Goal: Entertainment & Leisure: Consume media (video, audio)

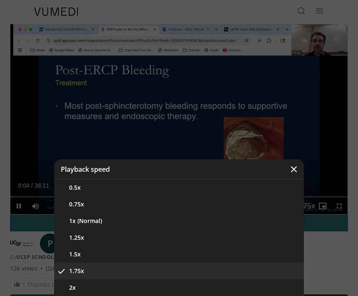
click at [104, 237] on button "1.25x" at bounding box center [179, 237] width 250 height 17
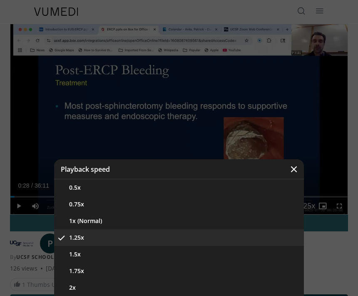
click at [99, 254] on button "1.5x" at bounding box center [179, 254] width 250 height 17
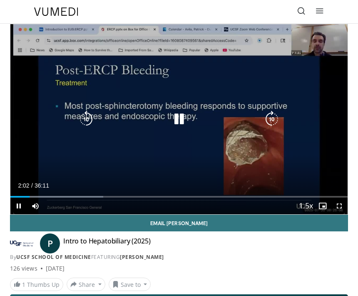
click at [272, 119] on icon "Video Player" at bounding box center [272, 119] width 17 height 17
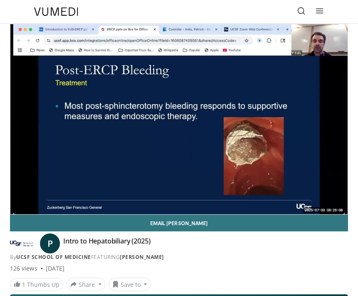
click at [309, 85] on div "10 seconds Tap to unmute" at bounding box center [178, 119] width 337 height 190
click at [290, 128] on div "10 seconds Tap to unmute" at bounding box center [178, 119] width 337 height 190
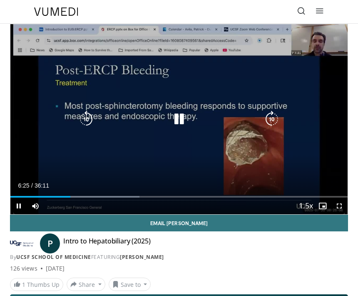
click at [179, 119] on icon "Video Player" at bounding box center [179, 119] width 17 height 17
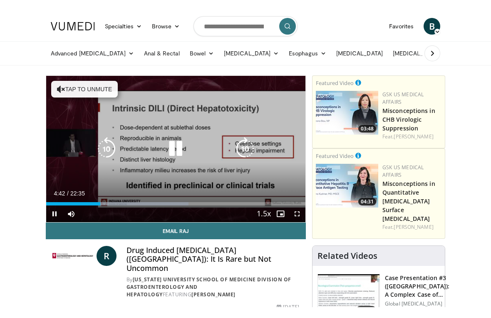
scroll to position [10, 0]
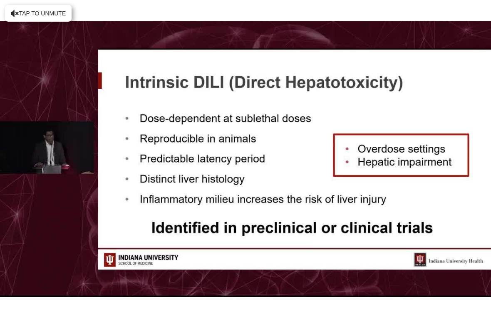
click at [59, 210] on div "10 seconds Tap to unmute" at bounding box center [245, 159] width 491 height 318
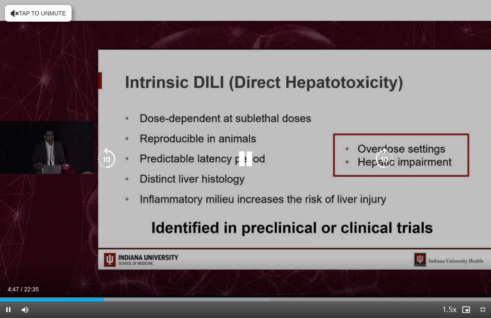
click at [53, 210] on div "10 seconds Tap to unmute" at bounding box center [245, 159] width 491 height 318
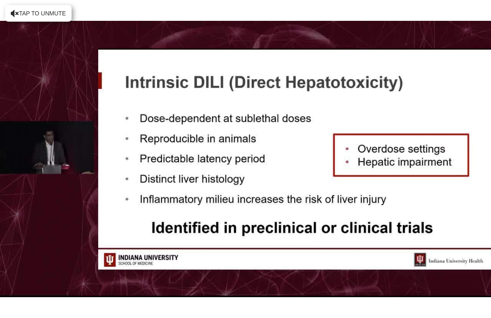
click at [358, 191] on div "10 seconds Tap to unmute" at bounding box center [245, 159] width 491 height 318
click at [358, 189] on div "10 seconds Tap to unmute" at bounding box center [245, 159] width 491 height 318
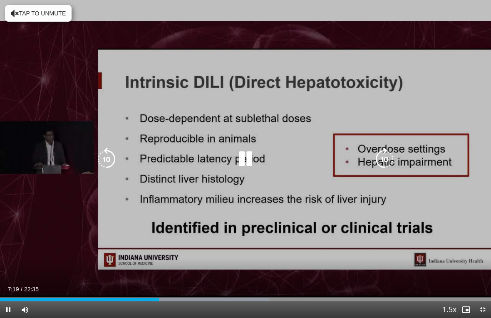
click at [358, 145] on div "10 seconds Tap to unmute" at bounding box center [245, 159] width 491 height 318
click at [358, 154] on icon "Video Player" at bounding box center [384, 158] width 23 height 23
click at [358, 157] on icon "Video Player" at bounding box center [384, 158] width 23 height 23
click at [358, 155] on icon "Video Player" at bounding box center [384, 158] width 23 height 23
click at [358, 154] on icon "Video Player" at bounding box center [384, 158] width 23 height 23
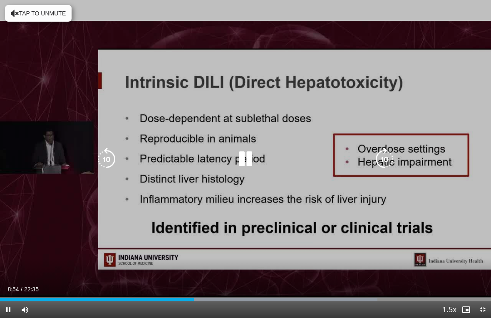
click at [358, 157] on icon "Video Player" at bounding box center [384, 158] width 23 height 23
click at [358, 159] on icon "Video Player" at bounding box center [384, 158] width 23 height 23
click at [358, 156] on icon "Video Player" at bounding box center [384, 158] width 23 height 23
click at [358, 155] on icon "Video Player" at bounding box center [384, 158] width 23 height 23
click at [358, 158] on icon "Video Player" at bounding box center [384, 158] width 23 height 23
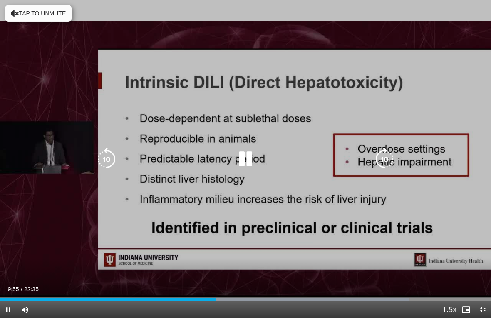
click at [358, 157] on icon "Video Player" at bounding box center [384, 158] width 23 height 23
click at [246, 154] on icon "Video Player" at bounding box center [245, 158] width 23 height 23
click at [358, 157] on icon "Video Player" at bounding box center [384, 158] width 23 height 23
click at [358, 159] on icon "Video Player" at bounding box center [384, 158] width 23 height 23
click at [358, 158] on icon "Video Player" at bounding box center [384, 158] width 23 height 23
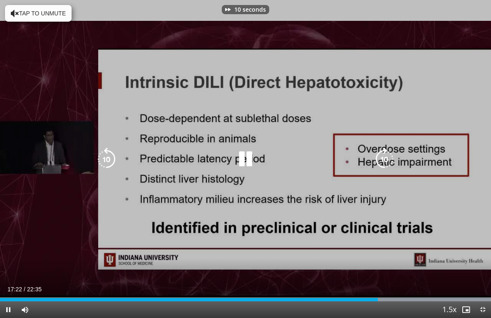
click at [358, 157] on icon "Video Player" at bounding box center [384, 158] width 23 height 23
click at [358, 154] on icon "Video Player" at bounding box center [384, 158] width 23 height 23
click at [358, 156] on icon "Video Player" at bounding box center [384, 158] width 23 height 23
click at [358, 158] on icon "Video Player" at bounding box center [384, 158] width 23 height 23
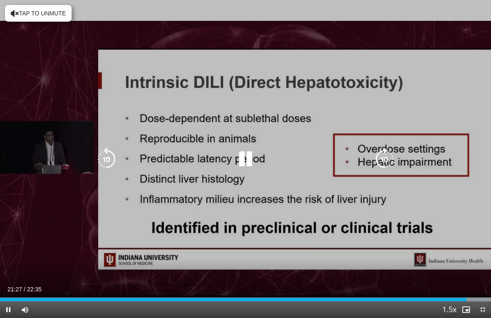
click at [244, 157] on icon "Video Player" at bounding box center [245, 158] width 23 height 23
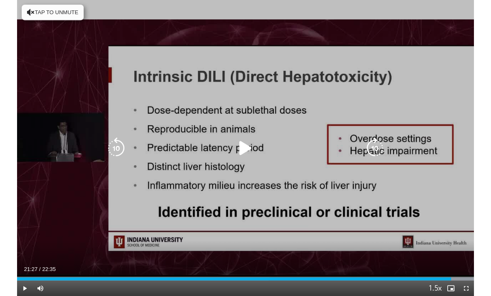
scroll to position [0, 0]
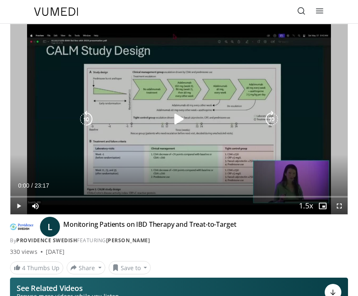
click at [176, 122] on icon "Video Player" at bounding box center [179, 119] width 17 height 17
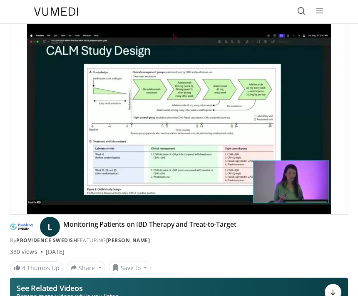
click at [273, 118] on div "10 seconds Tap to unmute" at bounding box center [178, 119] width 337 height 190
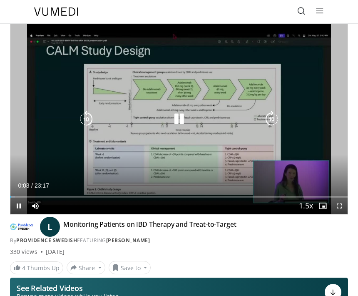
click at [271, 118] on icon "Video Player" at bounding box center [272, 119] width 17 height 17
click at [274, 119] on icon "Video Player" at bounding box center [272, 119] width 17 height 17
click at [272, 116] on icon "Video Player" at bounding box center [272, 119] width 17 height 17
click at [274, 121] on icon "Video Player" at bounding box center [272, 119] width 17 height 17
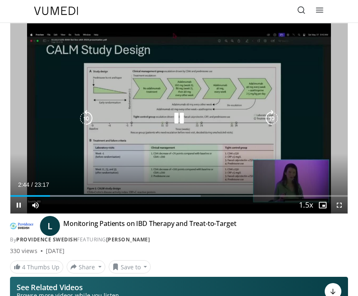
scroll to position [0, 0]
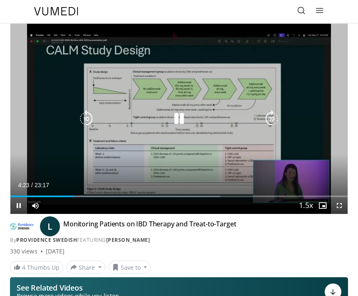
click at [274, 118] on icon "Video Player" at bounding box center [272, 118] width 17 height 17
click at [274, 116] on icon "Video Player" at bounding box center [272, 118] width 17 height 17
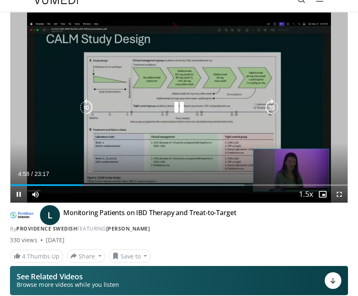
scroll to position [7, 0]
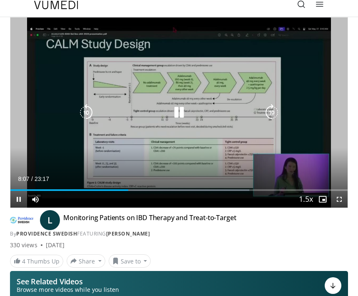
click at [264, 109] on icon "Video Player" at bounding box center [272, 112] width 17 height 17
click at [276, 114] on icon "Video Player" at bounding box center [272, 112] width 17 height 17
click at [274, 110] on icon "Video Player" at bounding box center [272, 112] width 17 height 17
click at [277, 110] on icon "Video Player" at bounding box center [272, 112] width 17 height 17
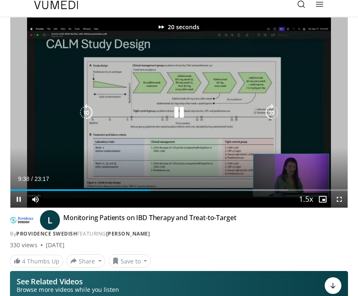
click at [278, 111] on icon "Video Player" at bounding box center [272, 112] width 17 height 17
click at [272, 111] on icon "Video Player" at bounding box center [272, 112] width 17 height 17
click at [273, 111] on icon "Video Player" at bounding box center [272, 112] width 17 height 17
click at [272, 110] on icon "Video Player" at bounding box center [272, 112] width 17 height 17
click at [273, 112] on icon "Video Player" at bounding box center [272, 112] width 17 height 17
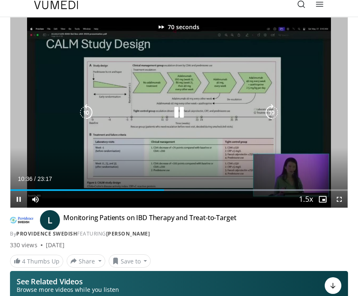
click at [274, 111] on icon "Video Player" at bounding box center [272, 112] width 17 height 17
click at [275, 111] on icon "Video Player" at bounding box center [272, 112] width 17 height 17
click at [277, 110] on icon "Video Player" at bounding box center [272, 112] width 17 height 17
click at [279, 110] on icon "Video Player" at bounding box center [272, 112] width 17 height 17
click at [279, 109] on icon "Video Player" at bounding box center [272, 112] width 17 height 17
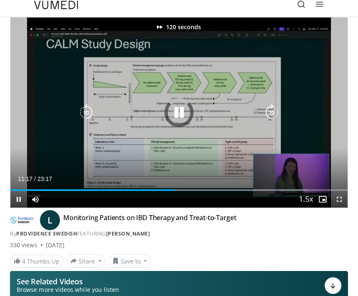
click at [279, 111] on icon "Video Player" at bounding box center [272, 112] width 17 height 17
click at [277, 114] on icon "Video Player" at bounding box center [272, 112] width 17 height 17
click at [278, 113] on icon "Video Player" at bounding box center [272, 112] width 17 height 17
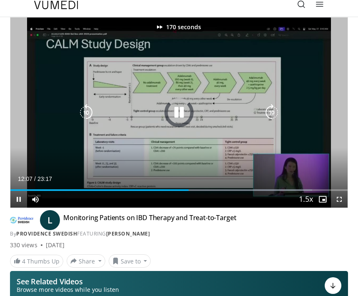
click at [279, 112] on icon "Video Player" at bounding box center [272, 112] width 17 height 17
click at [274, 114] on icon "Video Player" at bounding box center [272, 112] width 17 height 17
click at [275, 114] on icon "Video Player" at bounding box center [272, 112] width 17 height 17
click at [275, 113] on icon "Video Player" at bounding box center [272, 112] width 17 height 17
click at [275, 115] on icon "Video Player" at bounding box center [272, 112] width 17 height 17
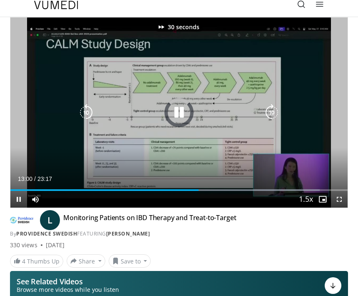
click at [276, 115] on icon "Video Player" at bounding box center [272, 112] width 17 height 17
click at [276, 114] on icon "Video Player" at bounding box center [272, 112] width 17 height 17
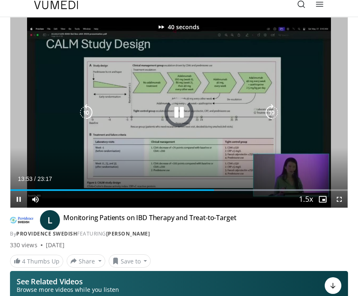
click at [276, 114] on icon "Video Player" at bounding box center [272, 112] width 17 height 17
click at [272, 112] on icon "Video Player" at bounding box center [272, 112] width 17 height 17
click at [275, 111] on icon "Video Player" at bounding box center [272, 112] width 17 height 17
click at [276, 110] on icon "Video Player" at bounding box center [272, 112] width 17 height 17
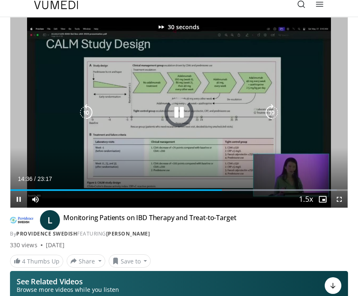
click at [276, 110] on icon "Video Player" at bounding box center [272, 112] width 17 height 17
click at [276, 111] on icon "Video Player" at bounding box center [272, 112] width 17 height 17
click at [297, 73] on div "50 seconds Tap to unmute" at bounding box center [178, 112] width 337 height 190
click at [271, 110] on icon "Video Player" at bounding box center [272, 112] width 17 height 17
click at [274, 107] on icon "Video Player" at bounding box center [272, 112] width 17 height 17
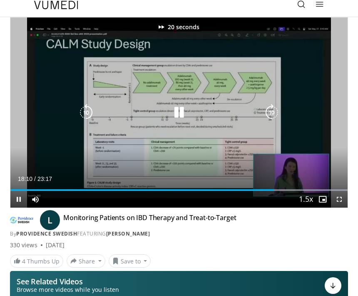
click at [271, 109] on icon "Video Player" at bounding box center [272, 112] width 17 height 17
click at [271, 112] on icon "Video Player" at bounding box center [272, 112] width 17 height 17
click at [273, 107] on icon "Video Player" at bounding box center [272, 112] width 17 height 17
click at [273, 111] on icon "Video Player" at bounding box center [272, 112] width 17 height 17
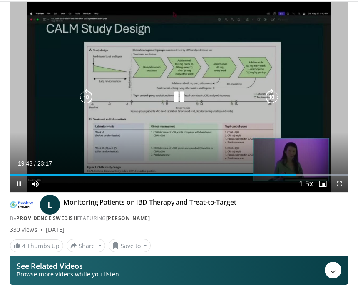
scroll to position [25, 0]
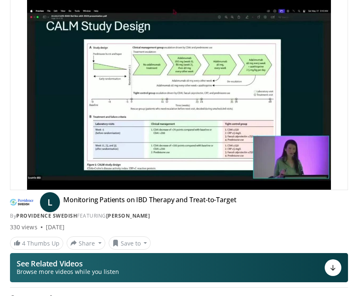
click at [273, 92] on icon "Video Player" at bounding box center [272, 94] width 17 height 17
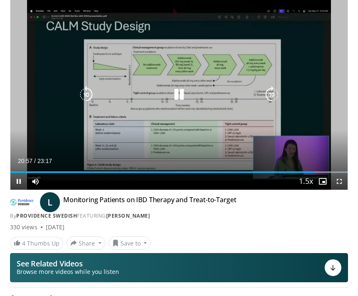
click at [181, 96] on icon "Video Player" at bounding box center [179, 94] width 17 height 17
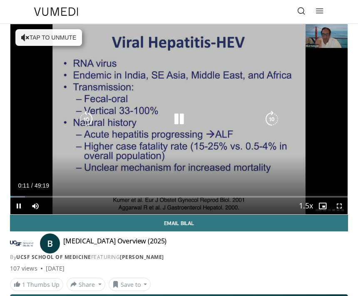
scroll to position [4, 0]
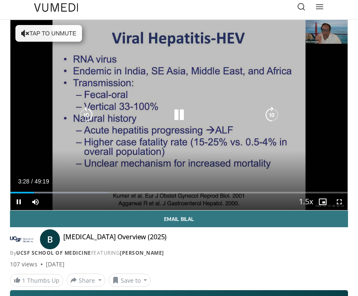
click at [183, 115] on icon "Video Player" at bounding box center [179, 115] width 17 height 17
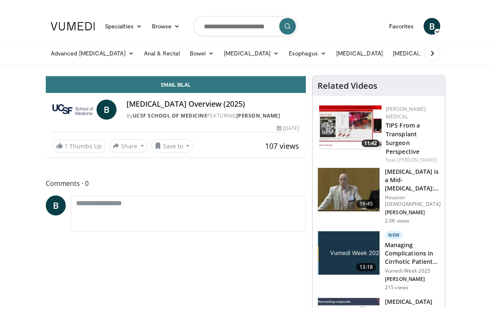
scroll to position [10, 0]
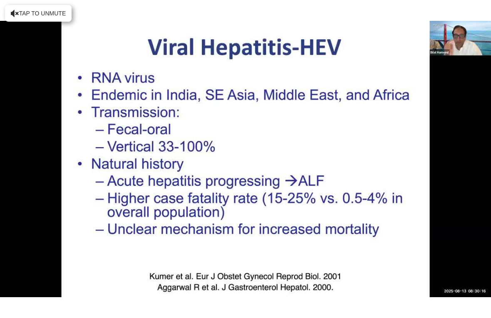
click at [358, 120] on div "10 seconds Tap to unmute" at bounding box center [245, 159] width 491 height 318
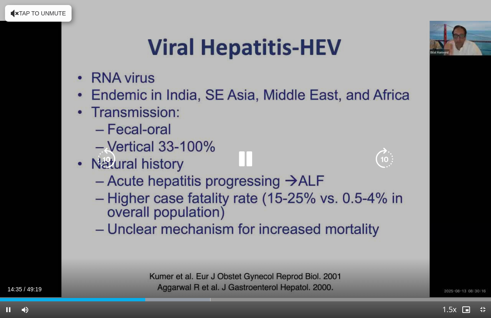
click at [358, 160] on icon "Video Player" at bounding box center [384, 158] width 23 height 23
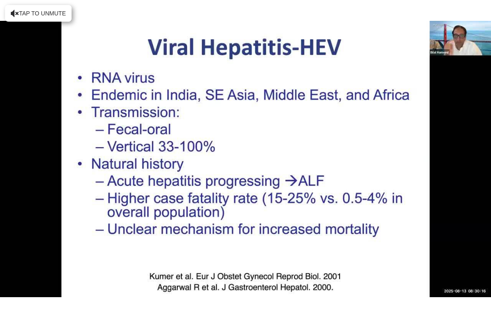
click at [358, 159] on div "10 seconds Tap to unmute" at bounding box center [245, 159] width 491 height 318
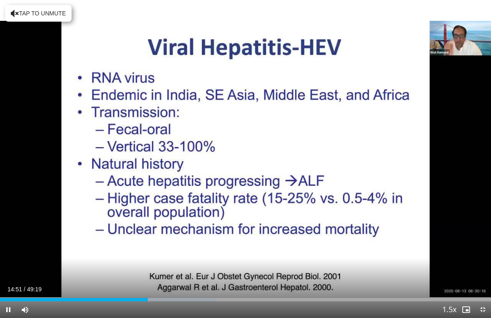
click at [358, 160] on icon "Video Player" at bounding box center [384, 158] width 23 height 23
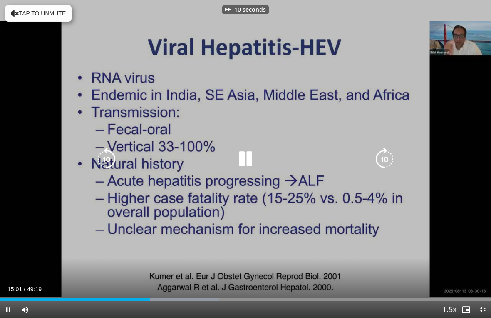
click at [358, 159] on icon "Video Player" at bounding box center [384, 158] width 23 height 23
click at [358, 160] on icon "Video Player" at bounding box center [384, 158] width 23 height 23
click at [358, 159] on icon "Video Player" at bounding box center [384, 158] width 23 height 23
click at [358, 157] on icon "Video Player" at bounding box center [384, 158] width 23 height 23
click at [358, 158] on icon "Video Player" at bounding box center [384, 158] width 23 height 23
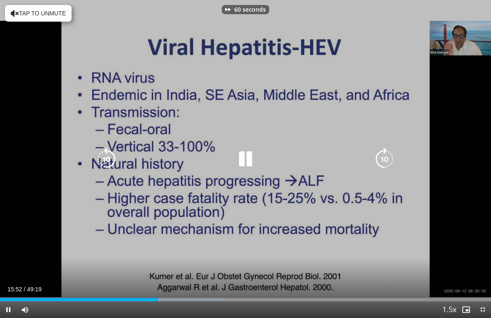
click at [358, 155] on icon "Video Player" at bounding box center [384, 158] width 23 height 23
click at [358, 153] on icon "Video Player" at bounding box center [384, 158] width 23 height 23
click at [358, 159] on icon "Video Player" at bounding box center [384, 158] width 23 height 23
click at [358, 157] on icon "Video Player" at bounding box center [384, 158] width 23 height 23
click at [358, 154] on icon "Video Player" at bounding box center [384, 158] width 23 height 23
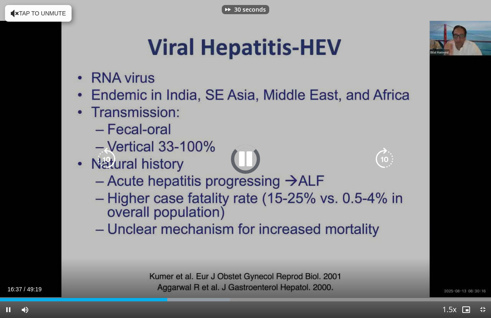
click at [358, 155] on icon "Video Player" at bounding box center [384, 158] width 23 height 23
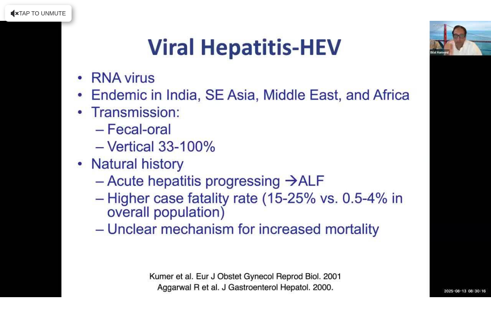
click at [358, 170] on icon "Video Player" at bounding box center [384, 158] width 23 height 23
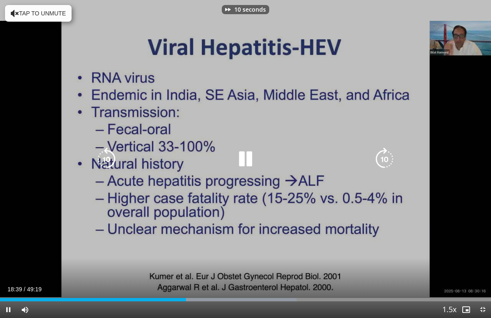
click at [358, 157] on icon "Video Player" at bounding box center [384, 158] width 23 height 23
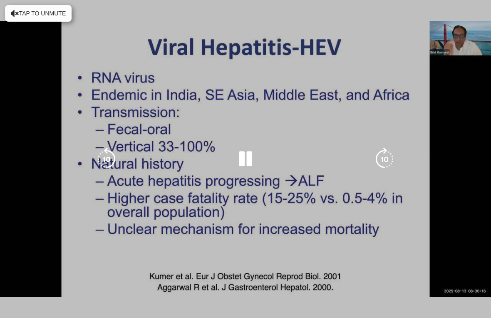
click at [358, 157] on icon "Video Player" at bounding box center [384, 158] width 23 height 23
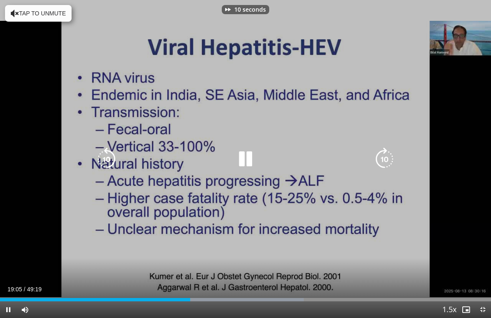
click at [358, 154] on icon "Video Player" at bounding box center [384, 158] width 23 height 23
click at [358, 157] on icon "Video Player" at bounding box center [384, 158] width 23 height 23
click at [358, 155] on icon "Video Player" at bounding box center [384, 158] width 23 height 23
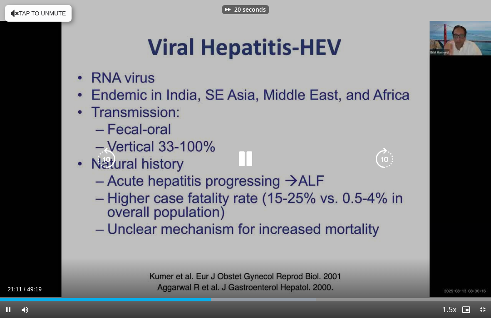
click at [358, 155] on icon "Video Player" at bounding box center [384, 158] width 23 height 23
click at [358, 160] on icon "Video Player" at bounding box center [384, 158] width 23 height 23
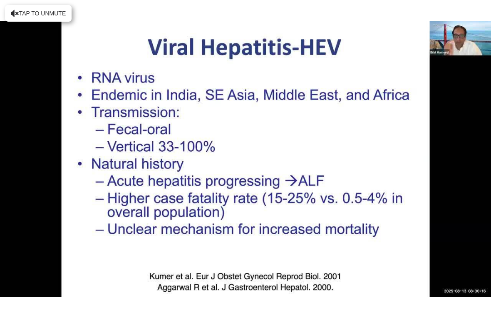
click at [358, 158] on icon "Video Player" at bounding box center [384, 158] width 23 height 23
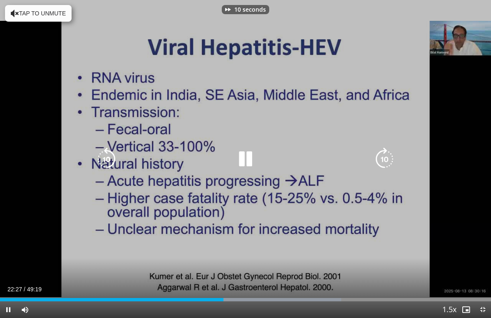
click at [358, 157] on icon "Video Player" at bounding box center [384, 158] width 23 height 23
click at [358, 155] on icon "Video Player" at bounding box center [384, 158] width 23 height 23
click at [358, 154] on icon "Video Player" at bounding box center [384, 158] width 23 height 23
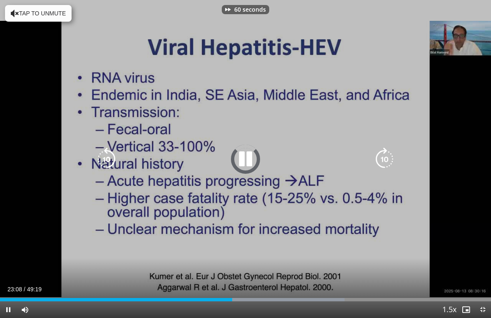
click at [358, 154] on icon "Video Player" at bounding box center [384, 158] width 23 height 23
click at [358, 152] on icon "Video Player" at bounding box center [384, 158] width 23 height 23
click at [358, 153] on icon "Video Player" at bounding box center [384, 158] width 23 height 23
click at [358, 160] on icon "Video Player" at bounding box center [384, 158] width 23 height 23
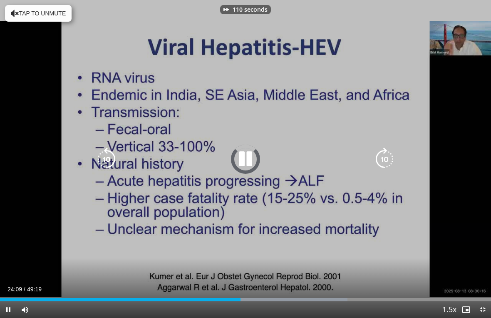
click at [358, 159] on icon "Video Player" at bounding box center [384, 158] width 23 height 23
click at [358, 158] on icon "Video Player" at bounding box center [384, 158] width 23 height 23
click at [358, 157] on icon "Video Player" at bounding box center [384, 158] width 23 height 23
click at [358, 156] on icon "Video Player" at bounding box center [384, 158] width 23 height 23
click at [358, 159] on icon "Video Player" at bounding box center [384, 158] width 23 height 23
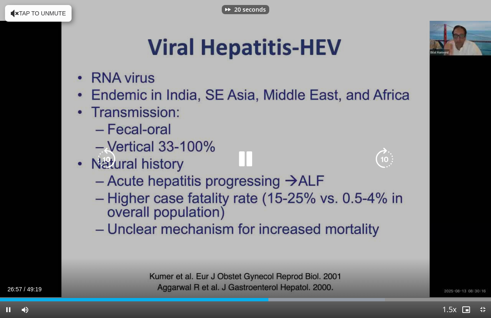
click at [358, 156] on icon "Video Player" at bounding box center [384, 158] width 23 height 23
click at [248, 156] on icon "Video Player" at bounding box center [245, 158] width 23 height 23
click at [235, 159] on icon "Video Player" at bounding box center [245, 158] width 23 height 23
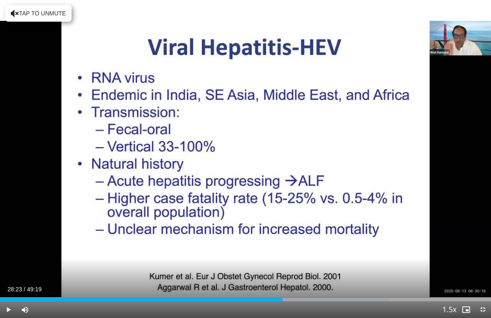
click at [2, 295] on div "Loaded : 79.42%" at bounding box center [195, 299] width 390 height 3
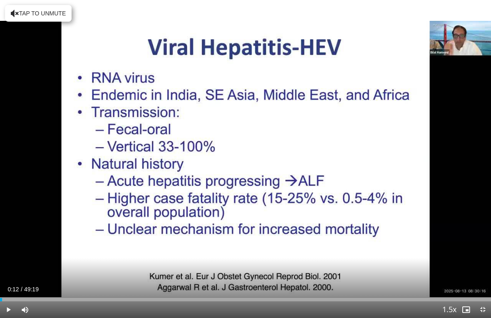
click at [251, 295] on div "Current Time 0:12 / Duration 49:19 Play Skip Backward Skip Forward Mute Loaded …" at bounding box center [245, 309] width 491 height 17
click at [248, 295] on div "Loaded : 0.54%" at bounding box center [245, 299] width 491 height 3
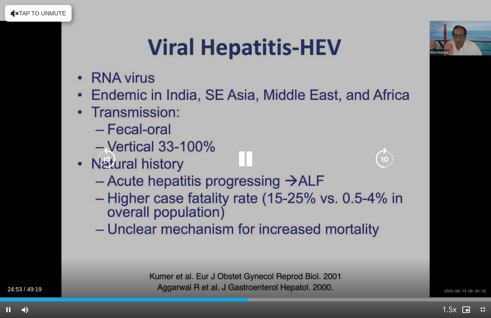
click at [358, 159] on icon "Video Player" at bounding box center [384, 158] width 23 height 23
click at [358, 162] on icon "Video Player" at bounding box center [384, 158] width 23 height 23
click at [358, 157] on icon "Video Player" at bounding box center [384, 158] width 23 height 23
click at [358, 161] on icon "Video Player" at bounding box center [384, 158] width 23 height 23
click at [358, 160] on icon "Video Player" at bounding box center [384, 158] width 23 height 23
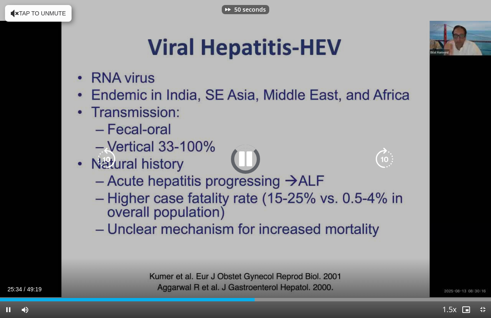
click at [358, 162] on icon "Video Player" at bounding box center [384, 158] width 23 height 23
click at [358, 160] on icon "Video Player" at bounding box center [384, 158] width 23 height 23
click at [358, 157] on icon "Video Player" at bounding box center [384, 158] width 23 height 23
click at [358, 158] on icon "Video Player" at bounding box center [384, 158] width 23 height 23
click at [358, 155] on icon "Video Player" at bounding box center [384, 158] width 23 height 23
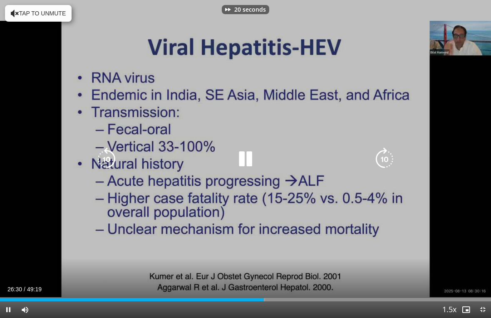
click at [358, 162] on icon "Video Player" at bounding box center [384, 158] width 23 height 23
click at [358, 157] on icon "Video Player" at bounding box center [384, 158] width 23 height 23
click at [358, 159] on icon "Video Player" at bounding box center [384, 158] width 23 height 23
click at [358, 160] on icon "Video Player" at bounding box center [384, 158] width 23 height 23
click at [358, 158] on icon "Video Player" at bounding box center [384, 158] width 23 height 23
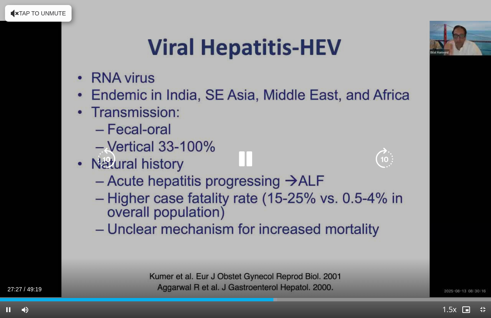
click at [358, 159] on icon "Video Player" at bounding box center [384, 158] width 23 height 23
click at [358, 154] on icon "Video Player" at bounding box center [384, 158] width 23 height 23
click at [358, 157] on icon "Video Player" at bounding box center [384, 158] width 23 height 23
click at [358, 156] on icon "Video Player" at bounding box center [384, 158] width 23 height 23
click at [41, 174] on div "40 seconds Tap to unmute" at bounding box center [245, 159] width 491 height 318
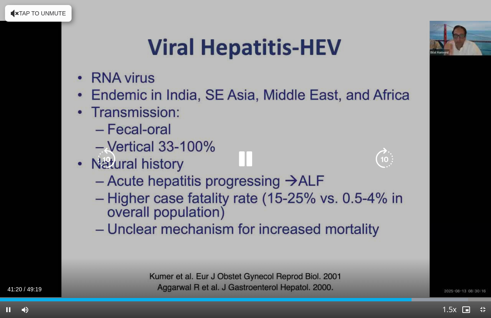
click at [243, 154] on icon "Video Player" at bounding box center [245, 158] width 23 height 23
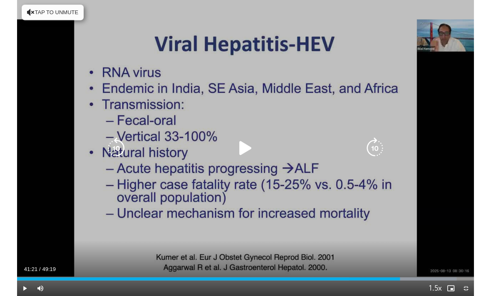
scroll to position [0, 0]
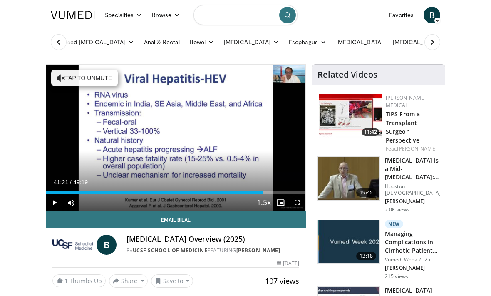
click at [236, 22] on input "Search topics, interventions" at bounding box center [246, 15] width 104 height 20
